Goal: Information Seeking & Learning: Learn about a topic

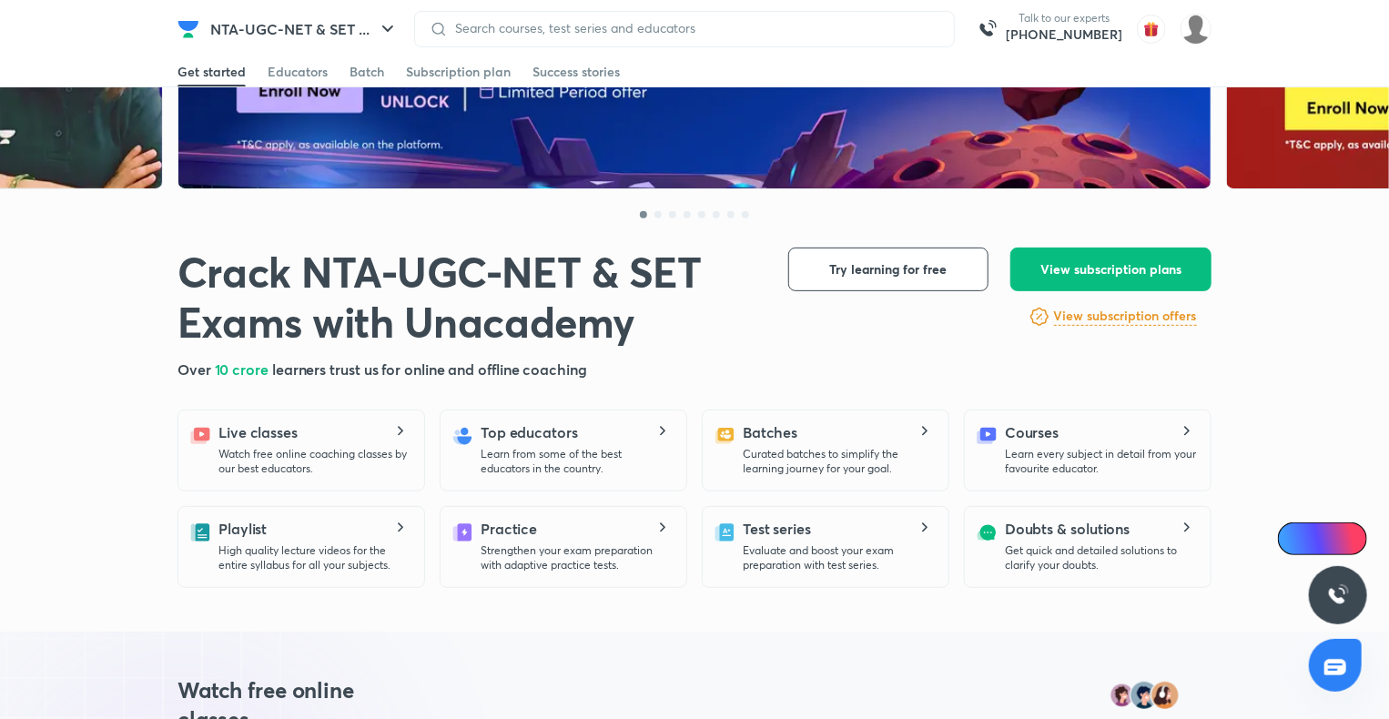
scroll to position [295, 0]
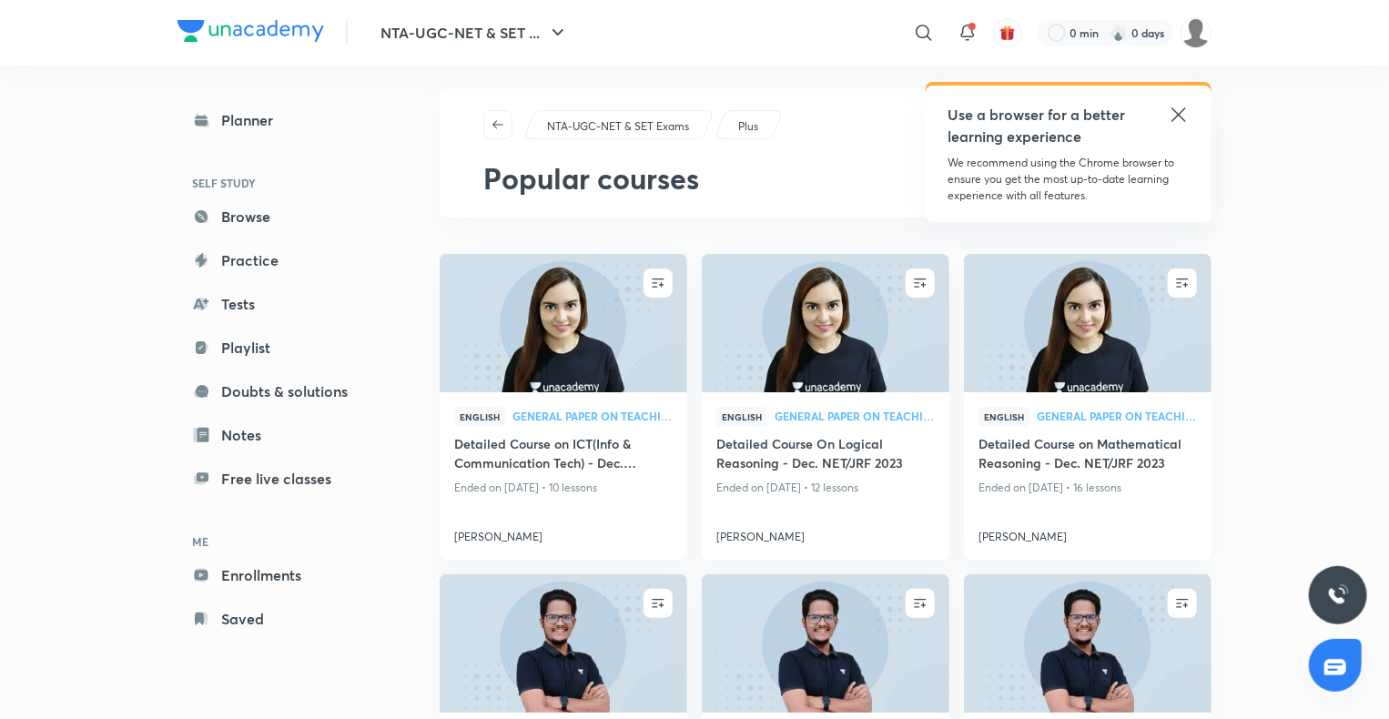
scroll to position [11, 0]
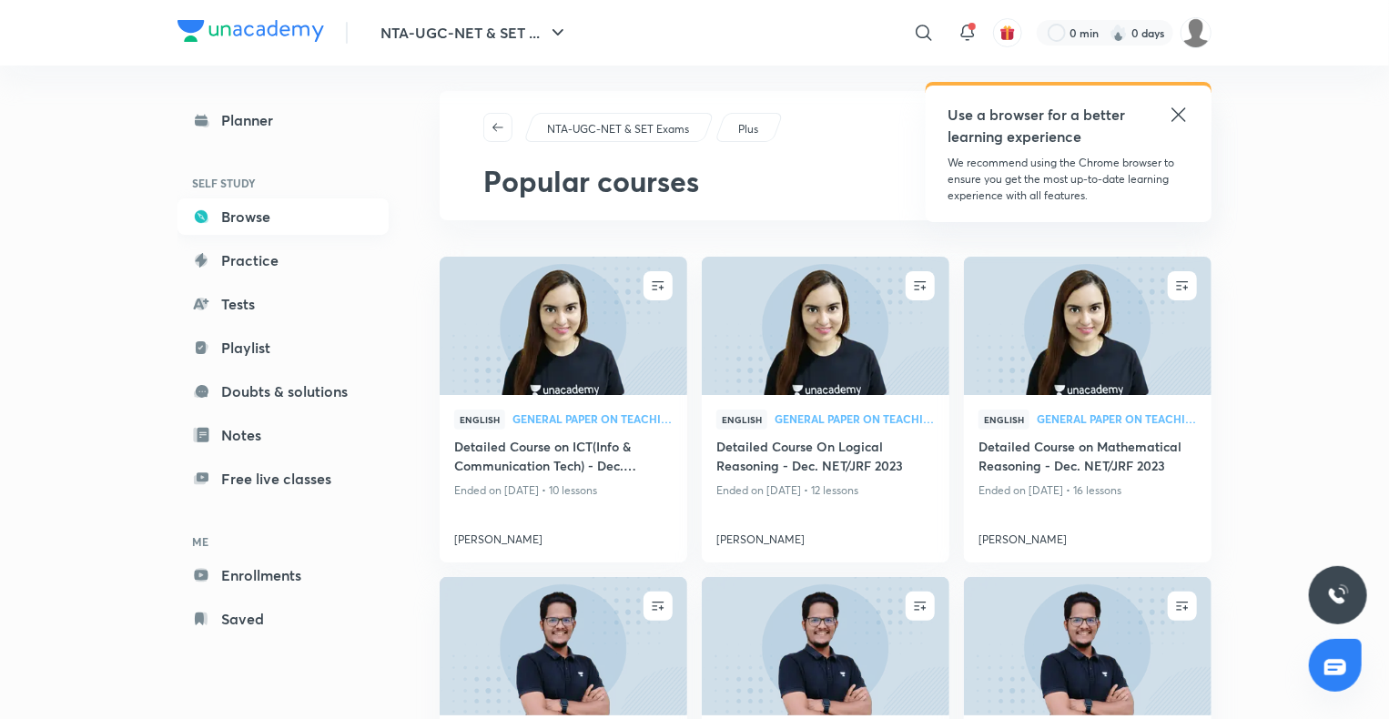
click at [226, 203] on link "Browse" at bounding box center [282, 216] width 211 height 36
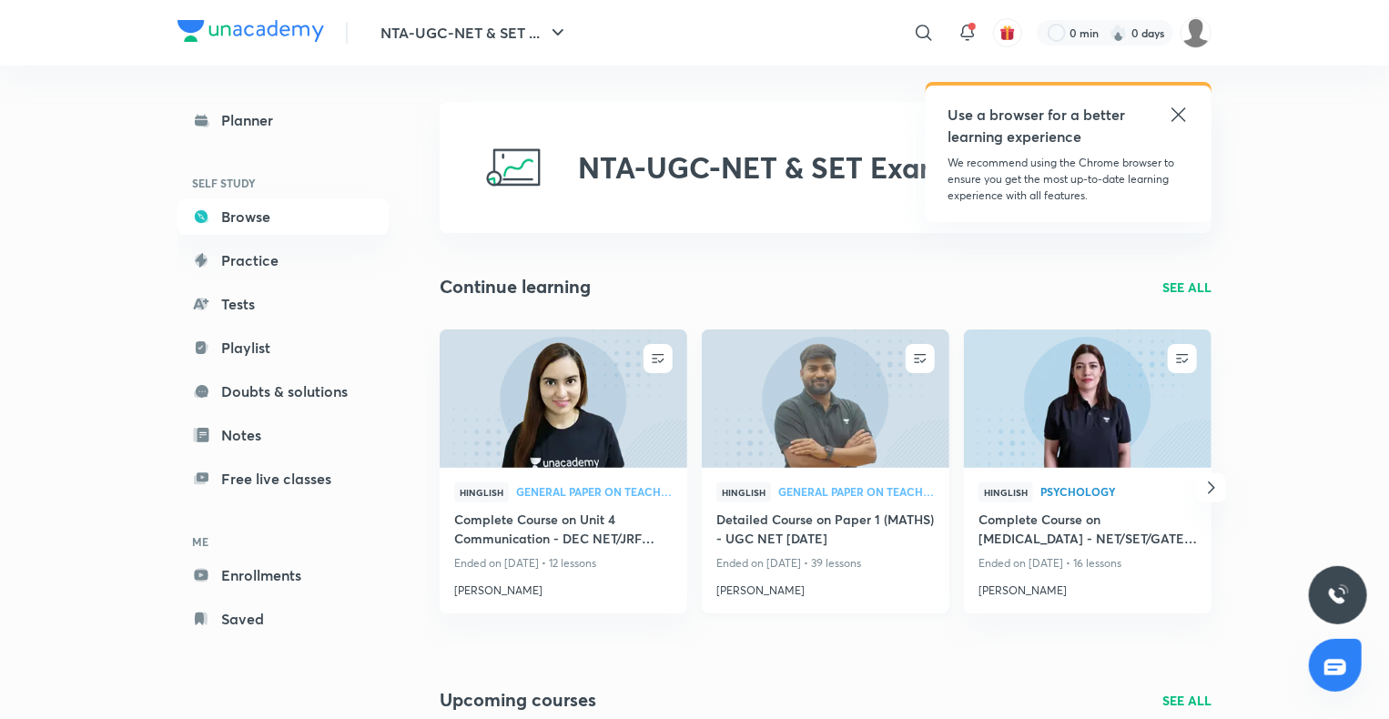
click at [768, 414] on img at bounding box center [825, 398] width 252 height 141
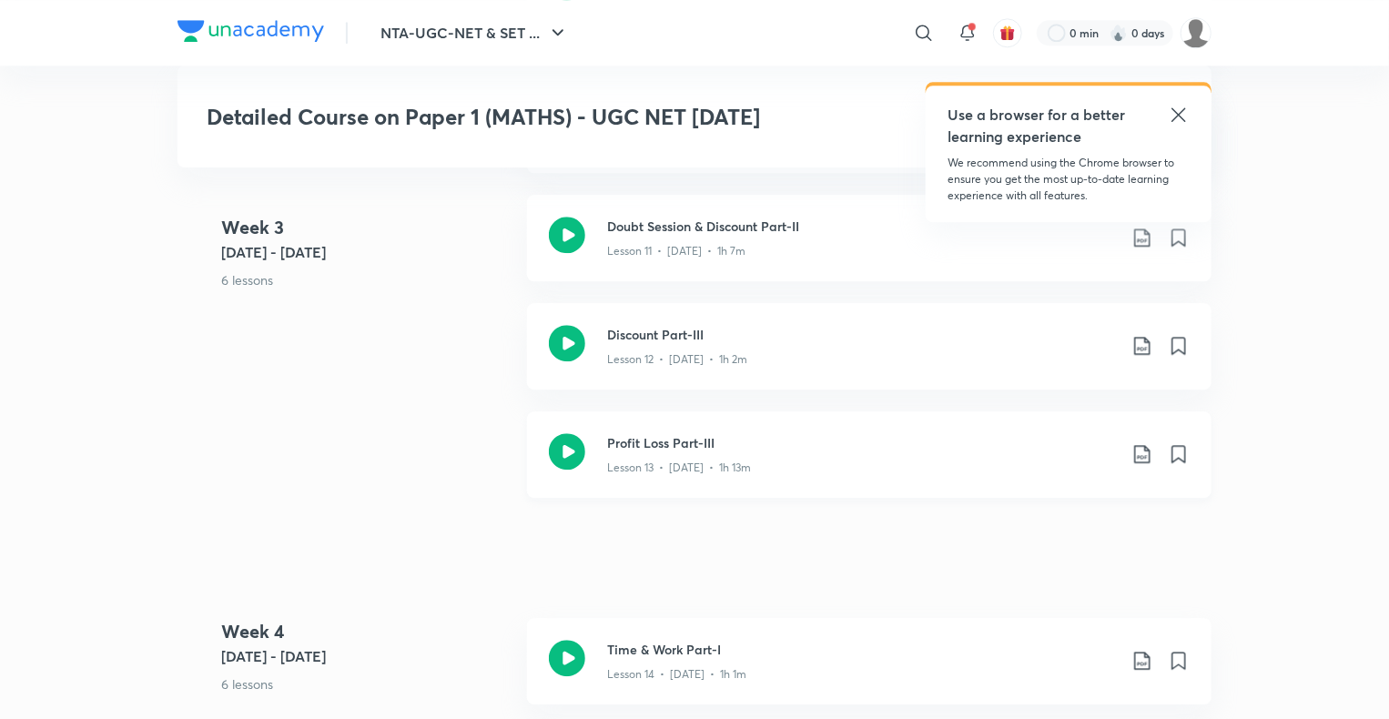
scroll to position [2334, 0]
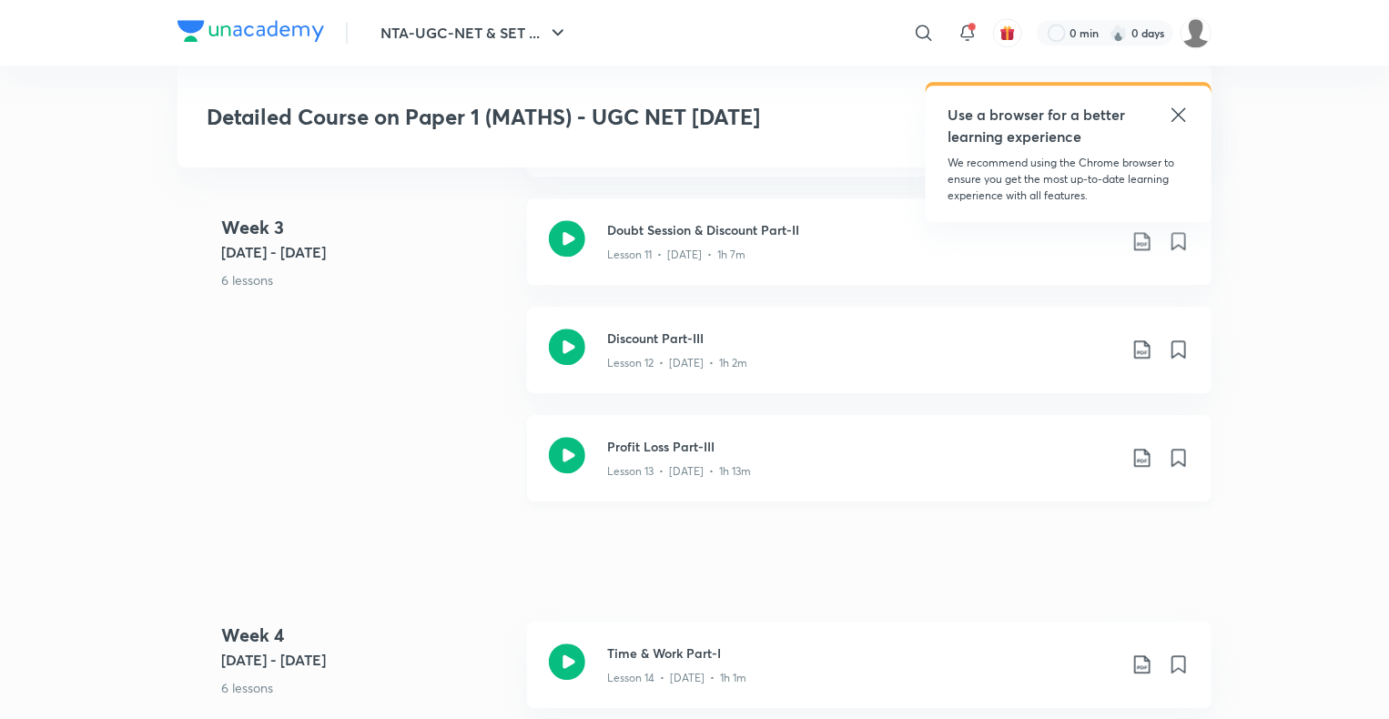
click at [547, 472] on div "Profit Loss Part-III Lesson 13 • [DATE] • 1h 13m" at bounding box center [869, 458] width 685 height 86
